Goal: Task Accomplishment & Management: Use online tool/utility

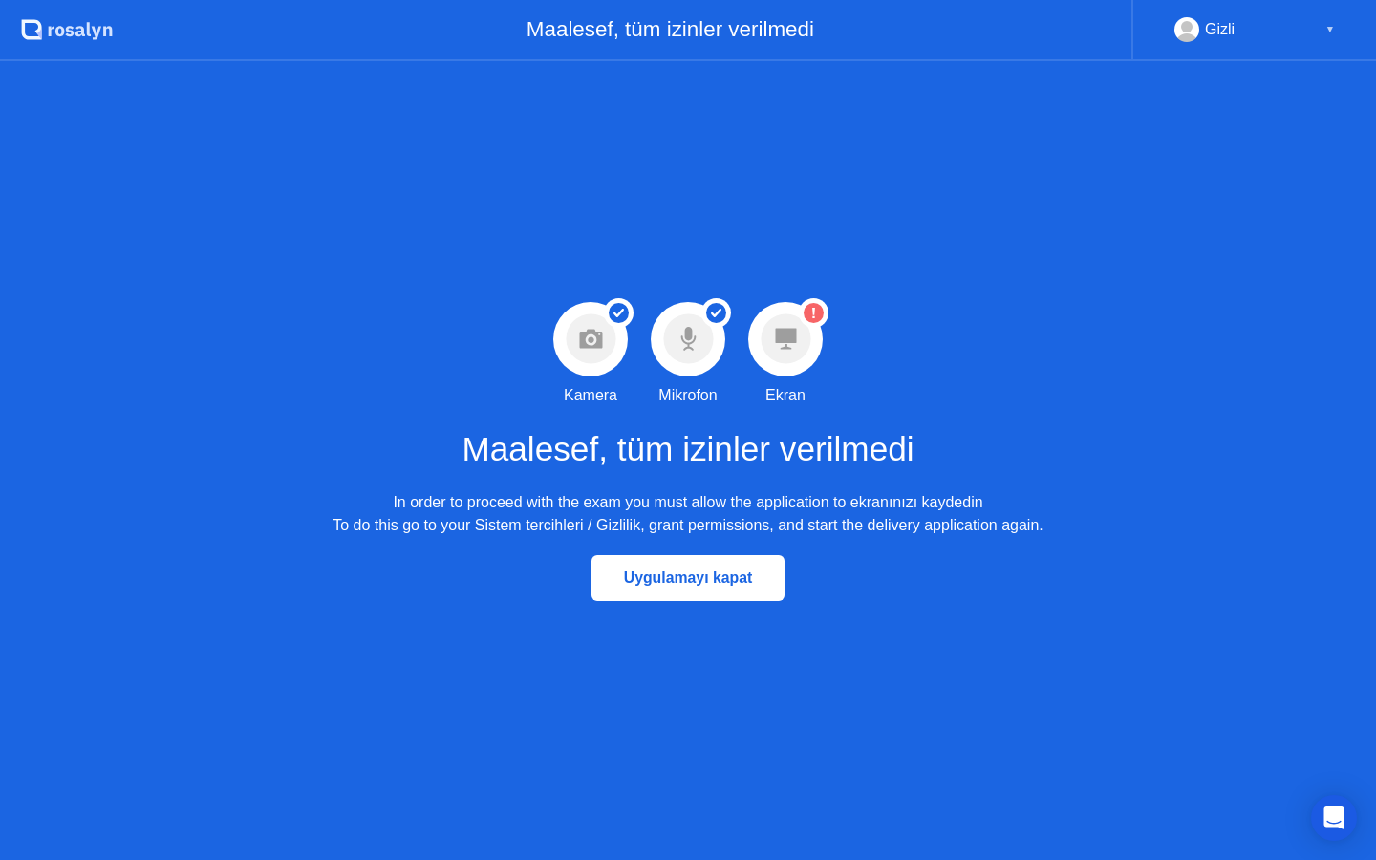
click at [798, 338] on circle at bounding box center [785, 339] width 50 height 50
click at [811, 305] on circle at bounding box center [813, 313] width 20 height 20
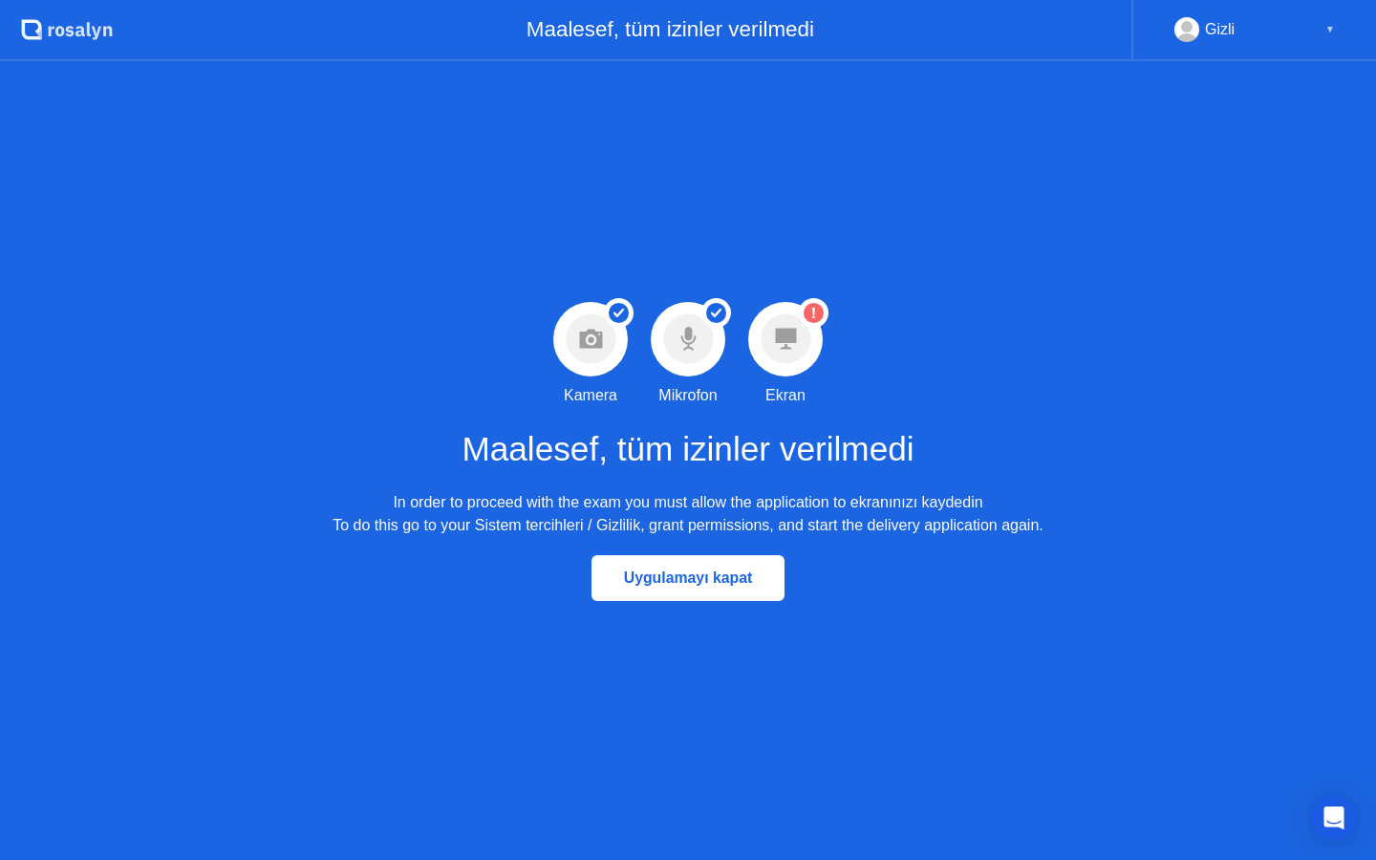
click at [1326, 23] on div "▼" at bounding box center [1330, 29] width 10 height 25
click at [1239, 30] on div "Gizli ▼" at bounding box center [1254, 29] width 160 height 25
click at [795, 325] on circle at bounding box center [785, 339] width 50 height 50
click at [816, 306] on circle at bounding box center [813, 313] width 20 height 20
click at [735, 582] on div "Uygulamayı kapat" at bounding box center [688, 577] width 182 height 17
